Goal: Check status: Check status

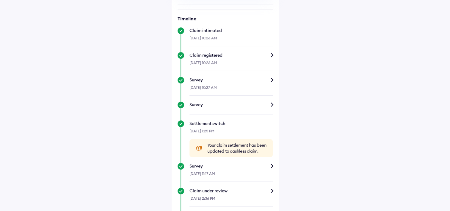
scroll to position [297, 0]
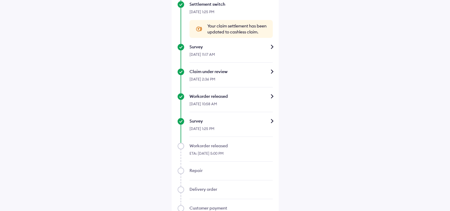
click at [228, 105] on div "16-Sep-2025, 10:58 AM" at bounding box center [230, 105] width 83 height 13
click at [271, 99] on div "Workorder released" at bounding box center [230, 96] width 83 height 6
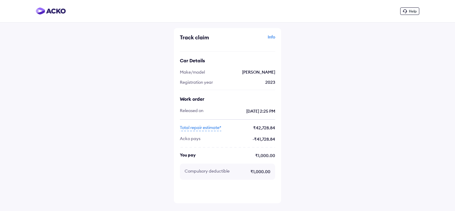
click at [202, 129] on span "Total repair estimate*" at bounding box center [200, 127] width 41 height 7
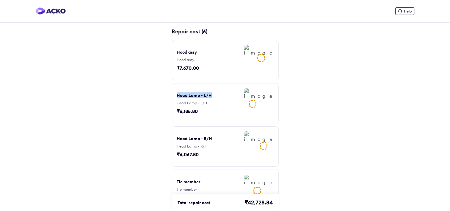
drag, startPoint x: 174, startPoint y: 95, endPoint x: 212, endPoint y: 95, distance: 38.1
click at [212, 95] on div "Head Lamp - L/H Head Lamp - L/H ₹6,185.80" at bounding box center [225, 103] width 107 height 40
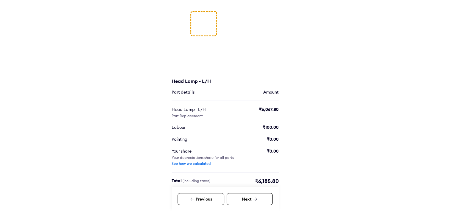
scroll to position [73, 0]
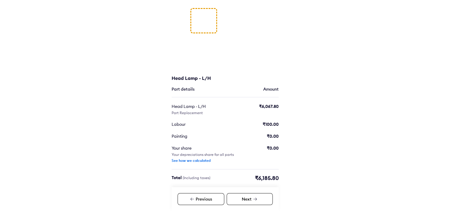
click at [239, 199] on div "Next" at bounding box center [250, 199] width 46 height 12
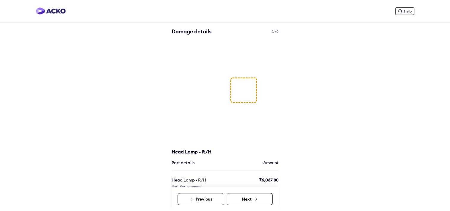
scroll to position [73, 0]
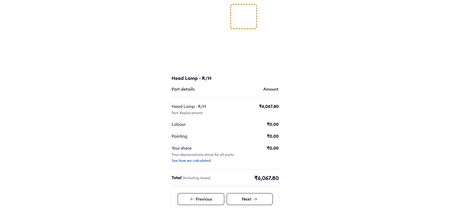
click at [253, 199] on icon at bounding box center [255, 198] width 5 height 5
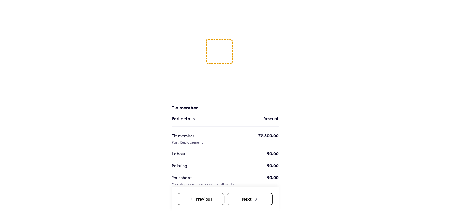
scroll to position [73, 0]
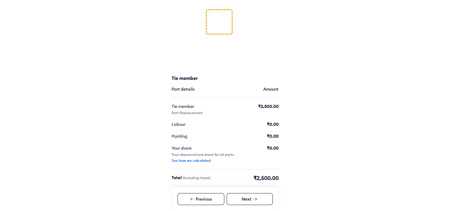
click at [263, 200] on div "Next" at bounding box center [250, 199] width 46 height 12
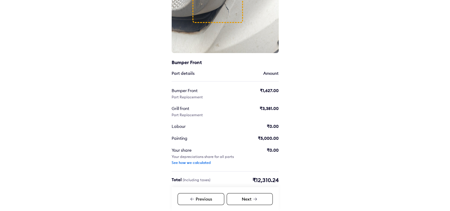
scroll to position [91, 0]
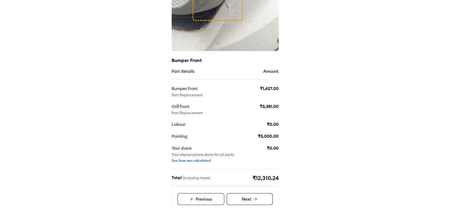
click at [247, 196] on div "Next" at bounding box center [250, 199] width 46 height 12
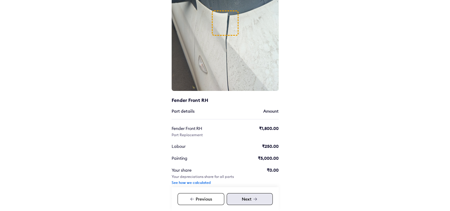
scroll to position [73, 0]
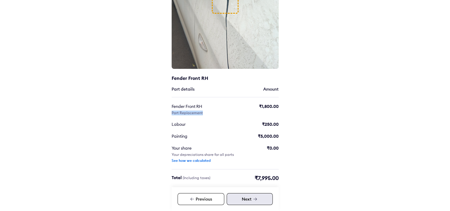
drag, startPoint x: 199, startPoint y: 113, endPoint x: 162, endPoint y: 112, distance: 36.9
click at [162, 112] on div "Help Damage details 6/6 Fender Front RH Part details Amount Fender Front RH Par…" at bounding box center [225, 69] width 450 height 284
drag, startPoint x: 162, startPoint y: 112, endPoint x: 196, endPoint y: 128, distance: 37.9
click at [196, 128] on div "Damage details 6/6 Fender Front RH Part details Amount Fender Front RH Part Rep…" at bounding box center [225, 79] width 107 height 251
click at [256, 202] on div "Next" at bounding box center [250, 199] width 46 height 12
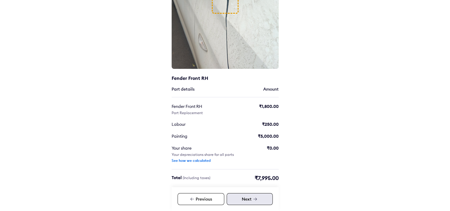
click at [203, 201] on div "Previous" at bounding box center [201, 199] width 47 height 12
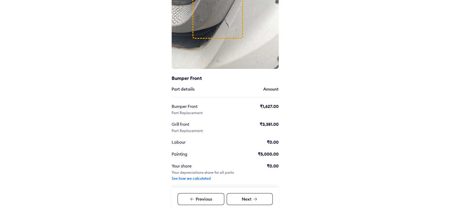
click at [203, 200] on div "Previous" at bounding box center [201, 199] width 47 height 12
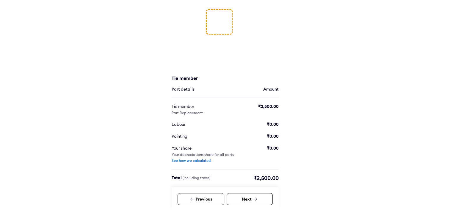
click at [203, 198] on div "Previous" at bounding box center [201, 199] width 47 height 12
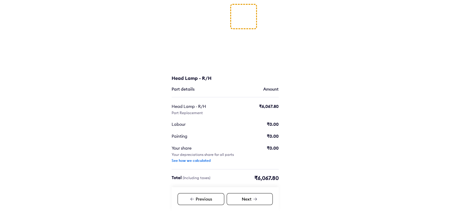
click at [203, 199] on div "Previous" at bounding box center [201, 199] width 47 height 12
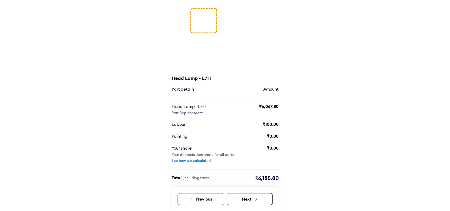
click at [203, 199] on div "Previous" at bounding box center [201, 199] width 47 height 12
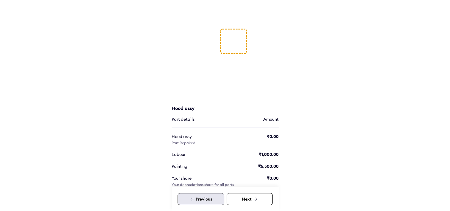
scroll to position [73, 0]
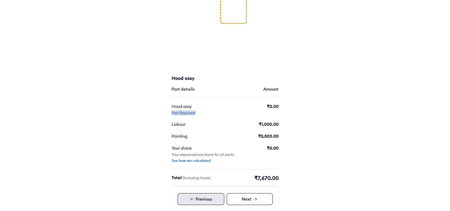
drag, startPoint x: 169, startPoint y: 112, endPoint x: 191, endPoint y: 112, distance: 22.6
click at [191, 112] on div "Help Damage details 1/6 Hood assy Part details Amount Hood assy Part Repaired ₹…" at bounding box center [225, 69] width 450 height 284
drag, startPoint x: 191, startPoint y: 112, endPoint x: 191, endPoint y: 124, distance: 12.5
click at [191, 124] on div "Labour" at bounding box center [199, 124] width 55 height 6
drag, startPoint x: 180, startPoint y: 125, endPoint x: 169, endPoint y: 125, distance: 10.7
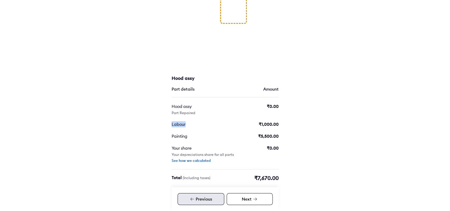
click at [172, 125] on div "Labour" at bounding box center [199, 124] width 55 height 6
drag, startPoint x: 169, startPoint y: 125, endPoint x: 173, endPoint y: 136, distance: 11.9
click at [173, 136] on div "Painting" at bounding box center [199, 136] width 55 height 6
click at [200, 199] on div "Previous" at bounding box center [201, 199] width 47 height 12
click at [195, 198] on div "Previous" at bounding box center [201, 199] width 47 height 12
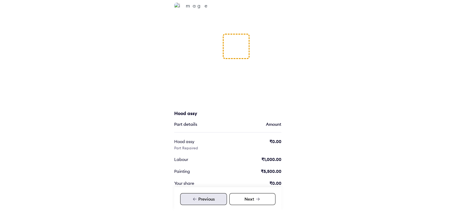
scroll to position [0, 0]
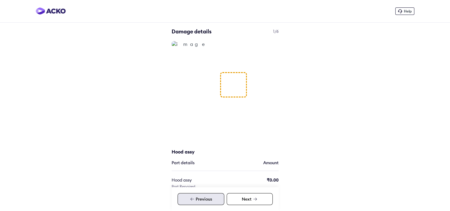
click at [45, 10] on img at bounding box center [51, 10] width 30 height 7
